Goal: Information Seeking & Learning: Learn about a topic

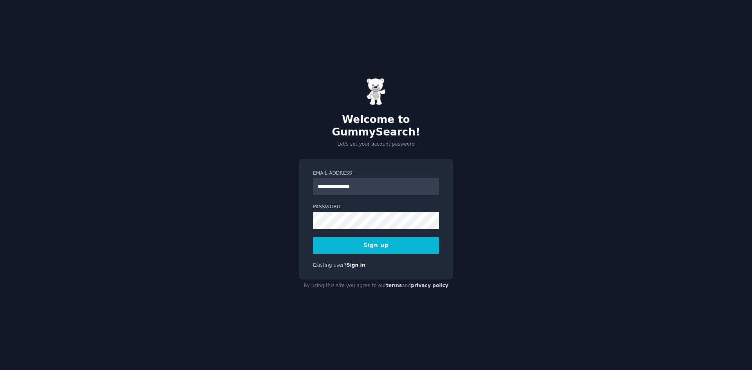
type input "**********"
click at [313, 237] on button "Sign up" at bounding box center [376, 245] width 126 height 16
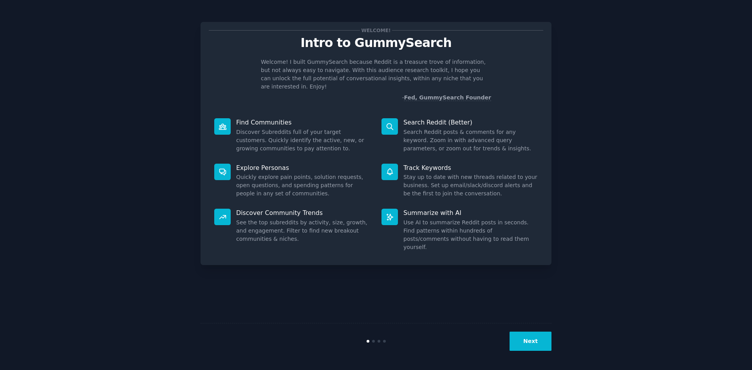
click at [540, 345] on button "Next" at bounding box center [530, 341] width 42 height 19
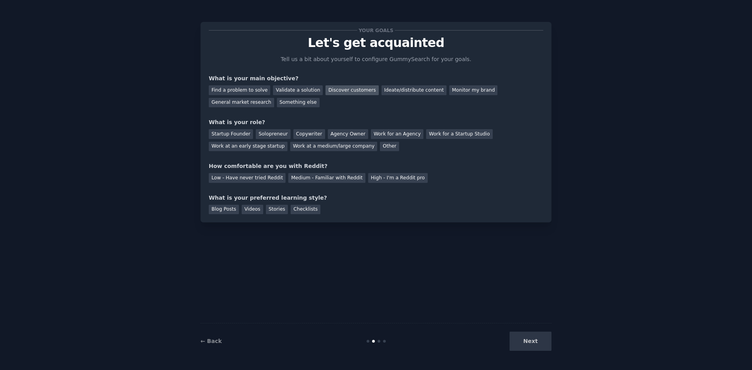
click at [342, 92] on div "Discover customers" at bounding box center [351, 90] width 53 height 10
click at [274, 98] on div "General market research" at bounding box center [241, 103] width 65 height 10
click at [343, 88] on div "Discover customers" at bounding box center [351, 90] width 53 height 10
click at [238, 133] on div "Startup Founder" at bounding box center [231, 134] width 44 height 10
click at [300, 178] on div "Medium - Familiar with Reddit" at bounding box center [326, 178] width 77 height 10
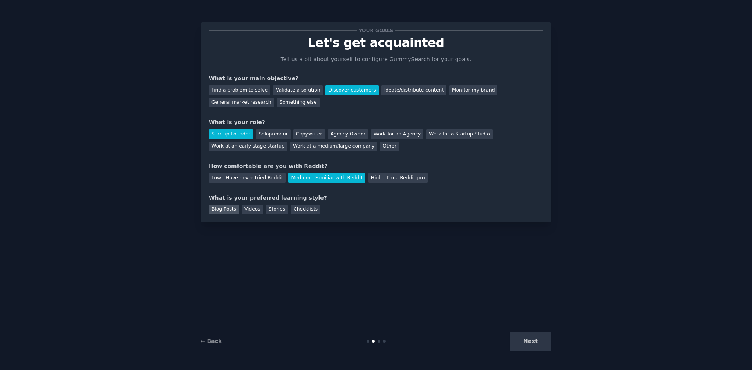
click at [228, 209] on div "Blog Posts" at bounding box center [224, 210] width 30 height 10
click at [291, 210] on div "Checklists" at bounding box center [306, 210] width 30 height 10
click at [225, 208] on div "Blog Posts" at bounding box center [224, 210] width 30 height 10
click at [529, 345] on button "Next" at bounding box center [530, 341] width 42 height 19
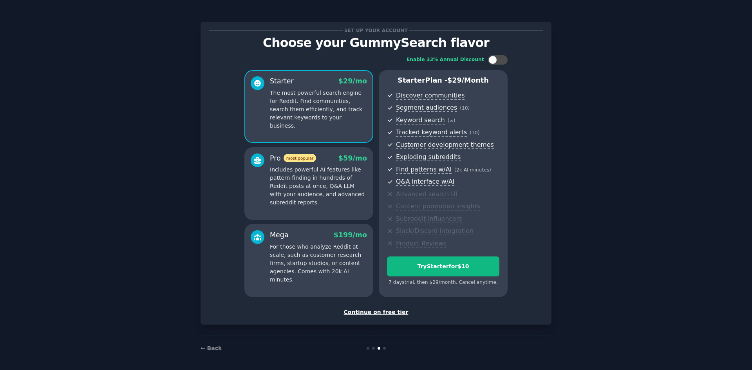
click at [369, 311] on div "Continue on free tier" at bounding box center [376, 312] width 334 height 8
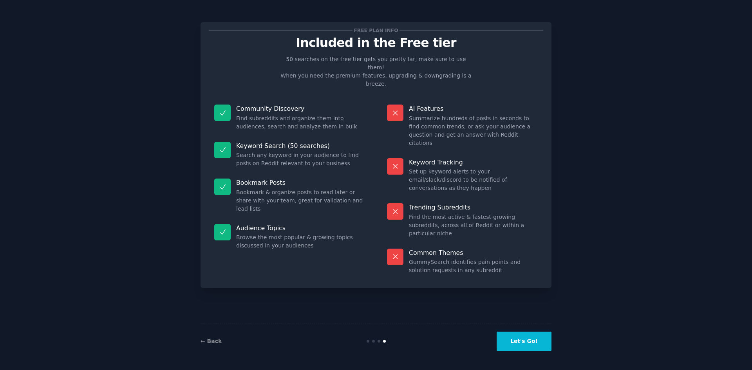
click at [521, 346] on button "Let's Go!" at bounding box center [524, 341] width 55 height 19
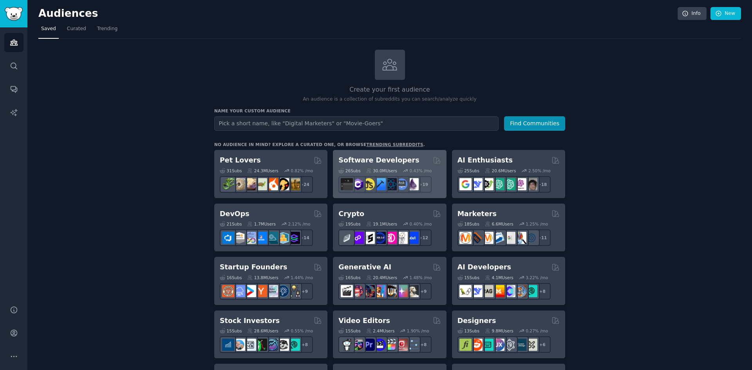
click at [395, 158] on h2 "Software Developers" at bounding box center [378, 160] width 81 height 10
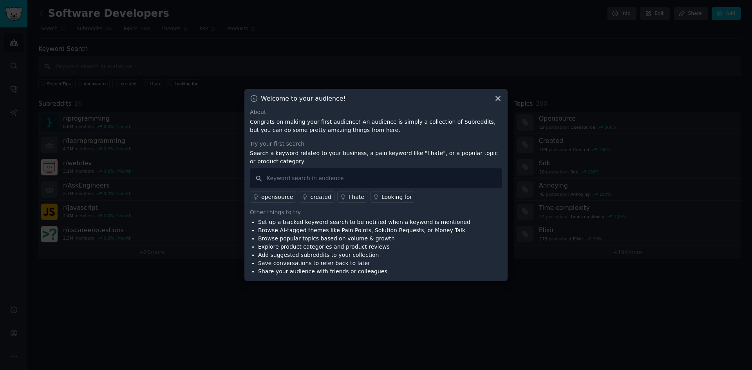
click at [497, 101] on icon at bounding box center [498, 98] width 8 height 8
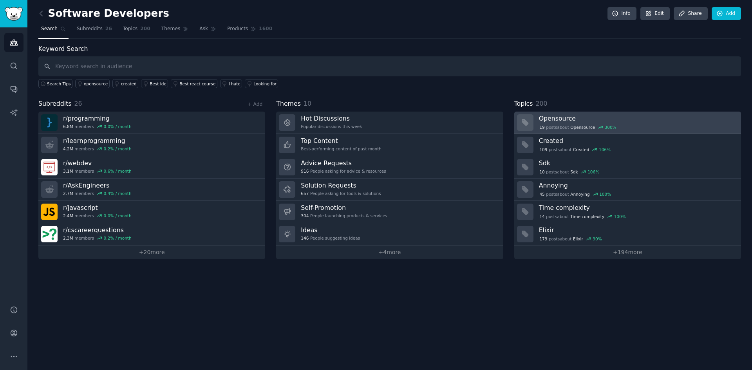
click at [633, 119] on h3 "Opensource" at bounding box center [637, 118] width 197 height 8
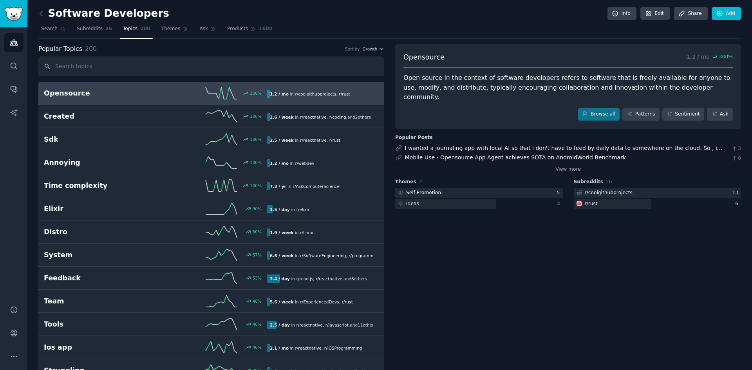
click at [327, 94] on span "r/ coolgithubprojects" at bounding box center [315, 94] width 41 height 5
click at [69, 94] on h2 "Opensource" at bounding box center [100, 94] width 112 height 10
click at [607, 108] on link "Browse all" at bounding box center [599, 114] width 42 height 13
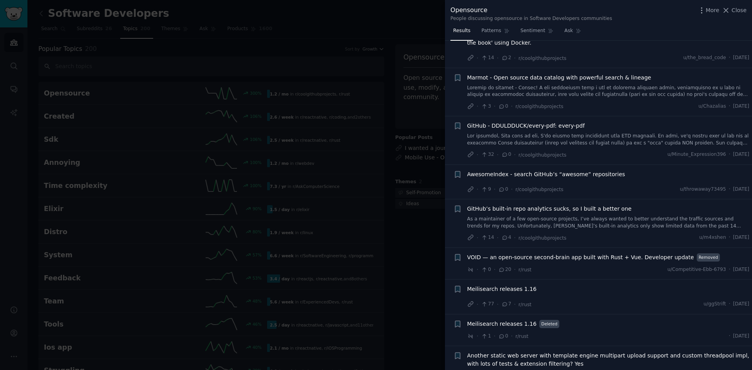
scroll to position [196, 0]
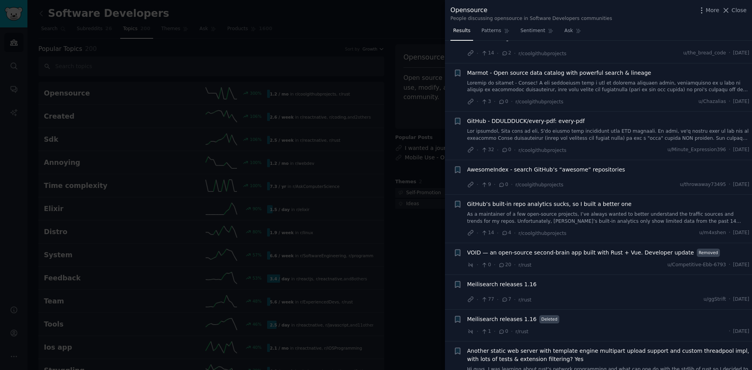
click at [554, 170] on span "AwesomeIndex - search GitHub’s “awesome” repositories" at bounding box center [546, 170] width 158 height 8
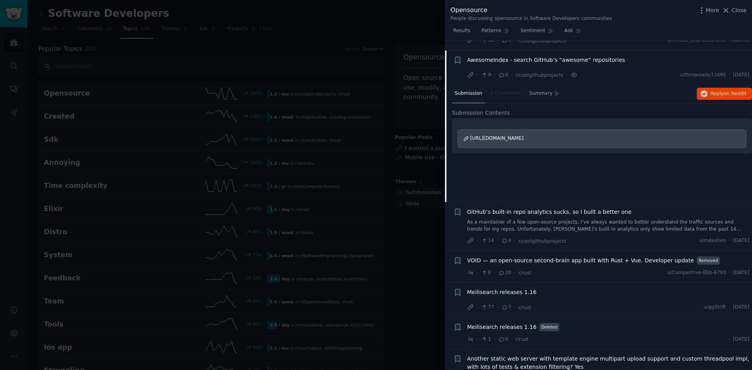
scroll to position [315, 0]
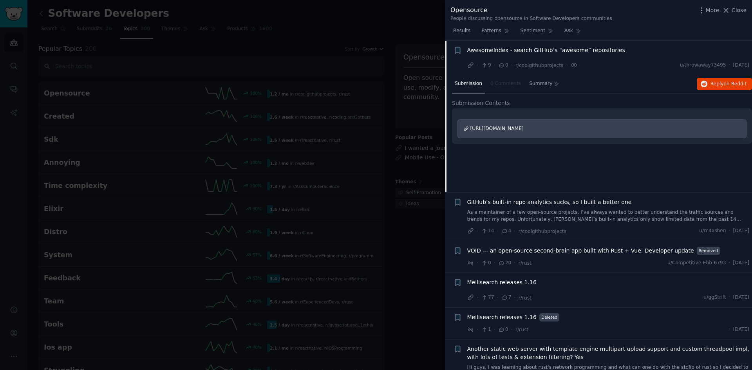
click at [524, 130] on span "https://github.com/MorrisonWill/awesomeindex" at bounding box center [496, 128] width 53 height 5
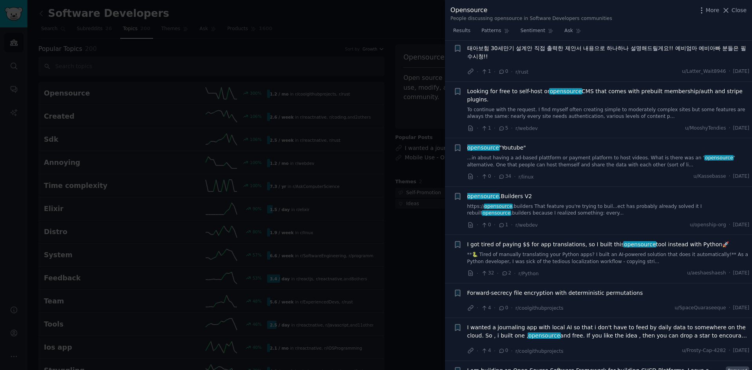
scroll to position [746, 0]
